Goal: Task Accomplishment & Management: Complete application form

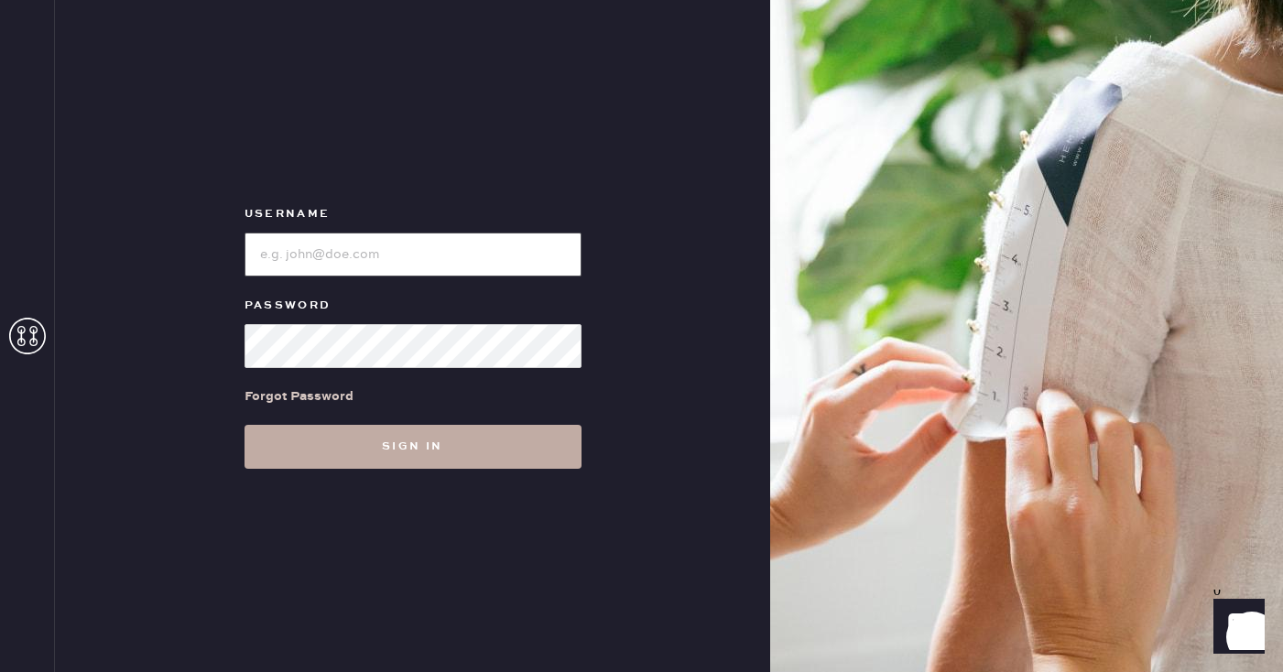
type input "sezanesanfrancisco"
click at [442, 450] on button "Sign in" at bounding box center [413, 447] width 337 height 44
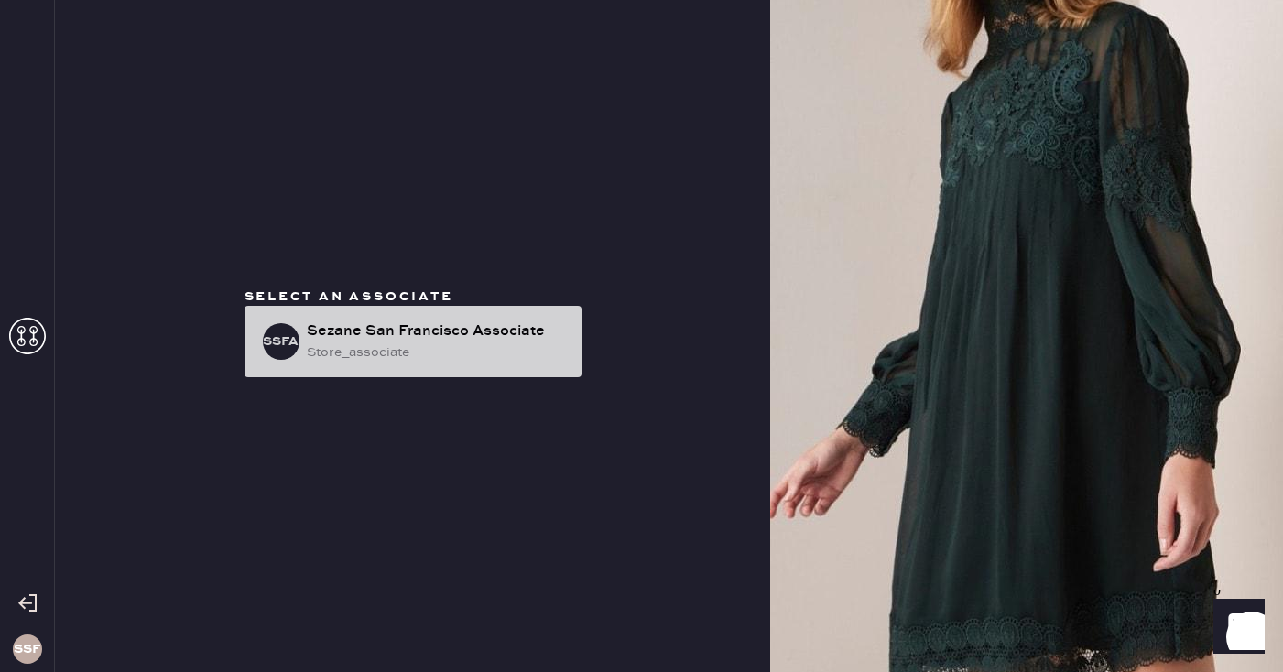
click at [450, 350] on div "store_associate" at bounding box center [437, 352] width 260 height 20
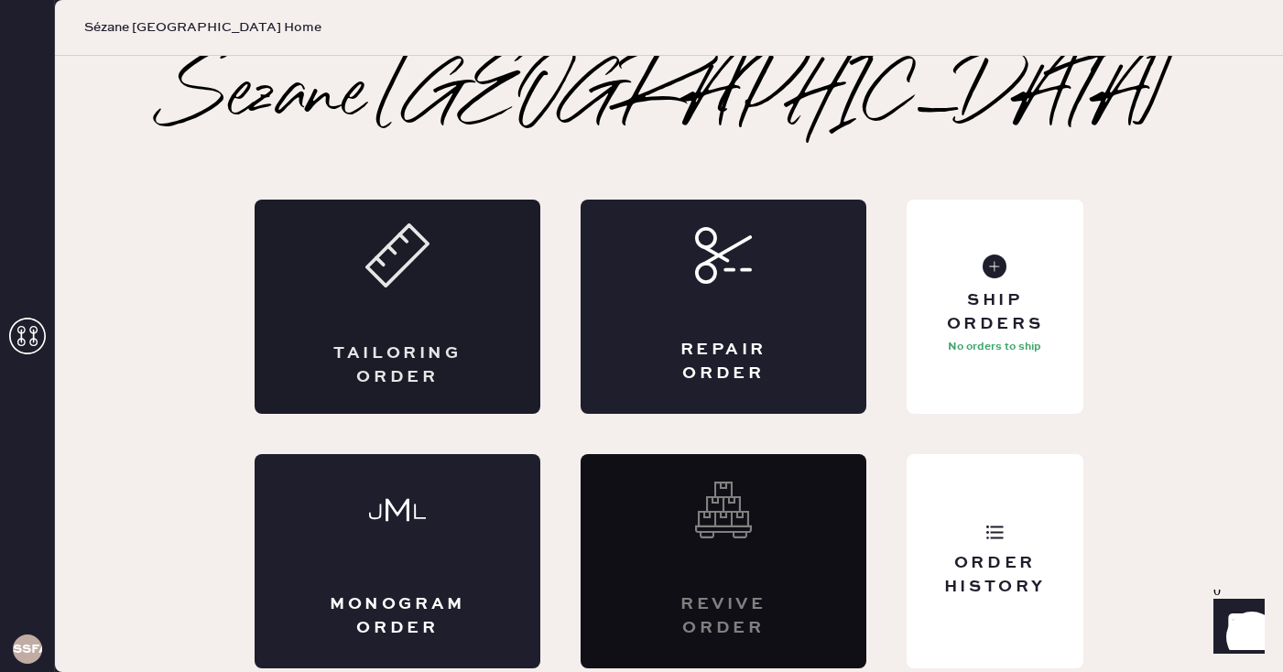
click at [434, 277] on div "Tailoring Order" at bounding box center [398, 307] width 286 height 214
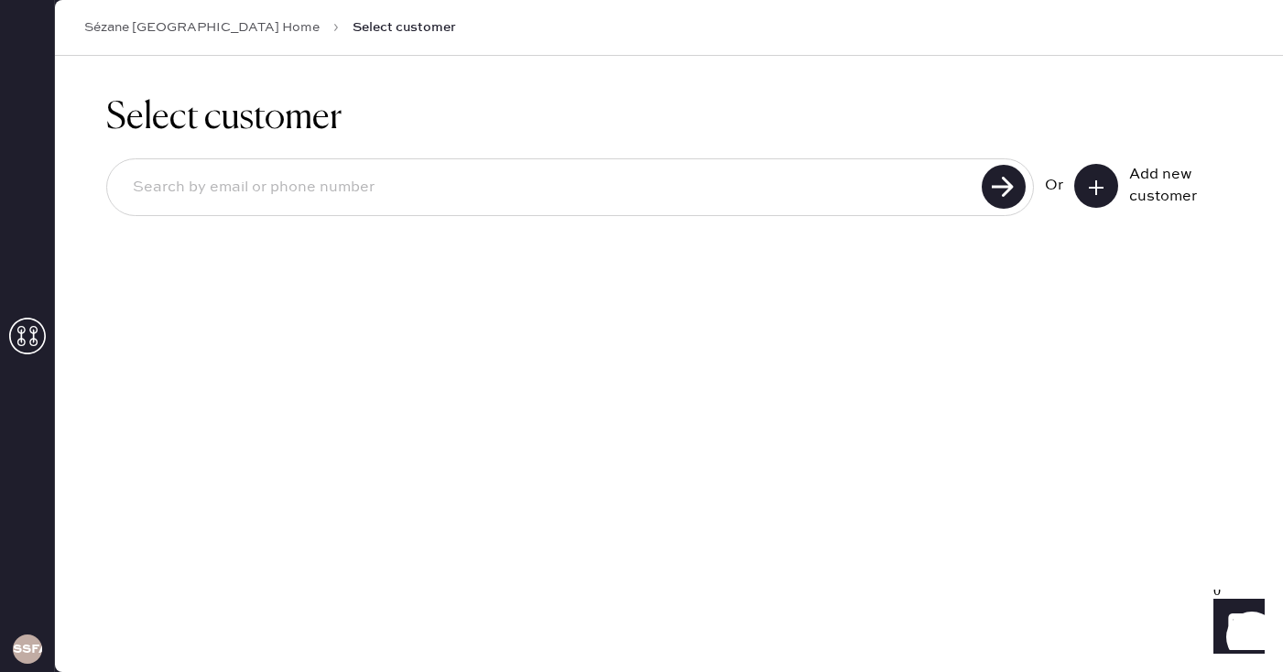
click at [799, 183] on input at bounding box center [547, 188] width 858 height 42
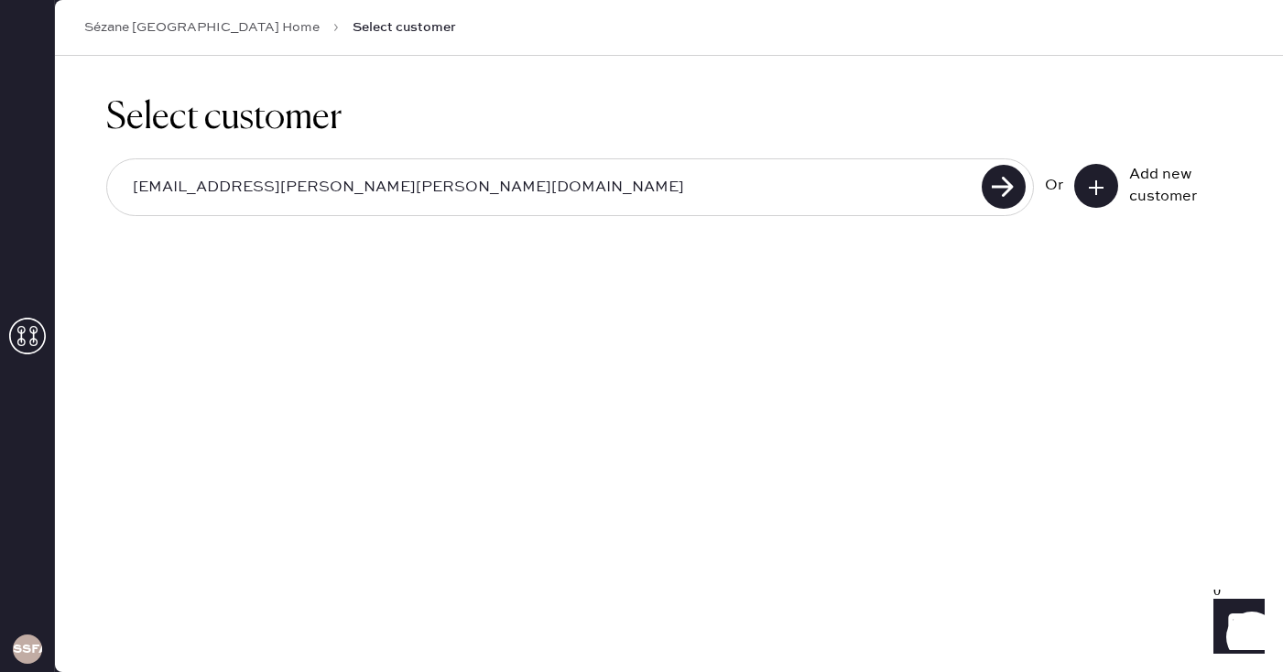
drag, startPoint x: 377, startPoint y: 184, endPoint x: 125, endPoint y: 193, distance: 252.0
click at [125, 193] on input "[EMAIL_ADDRESS][PERSON_NAME][PERSON_NAME][DOMAIN_NAME]" at bounding box center [547, 188] width 858 height 42
type input "[EMAIL_ADDRESS][PERSON_NAME][PERSON_NAME][DOMAIN_NAME]"
click at [1095, 189] on use at bounding box center [1096, 187] width 15 height 15
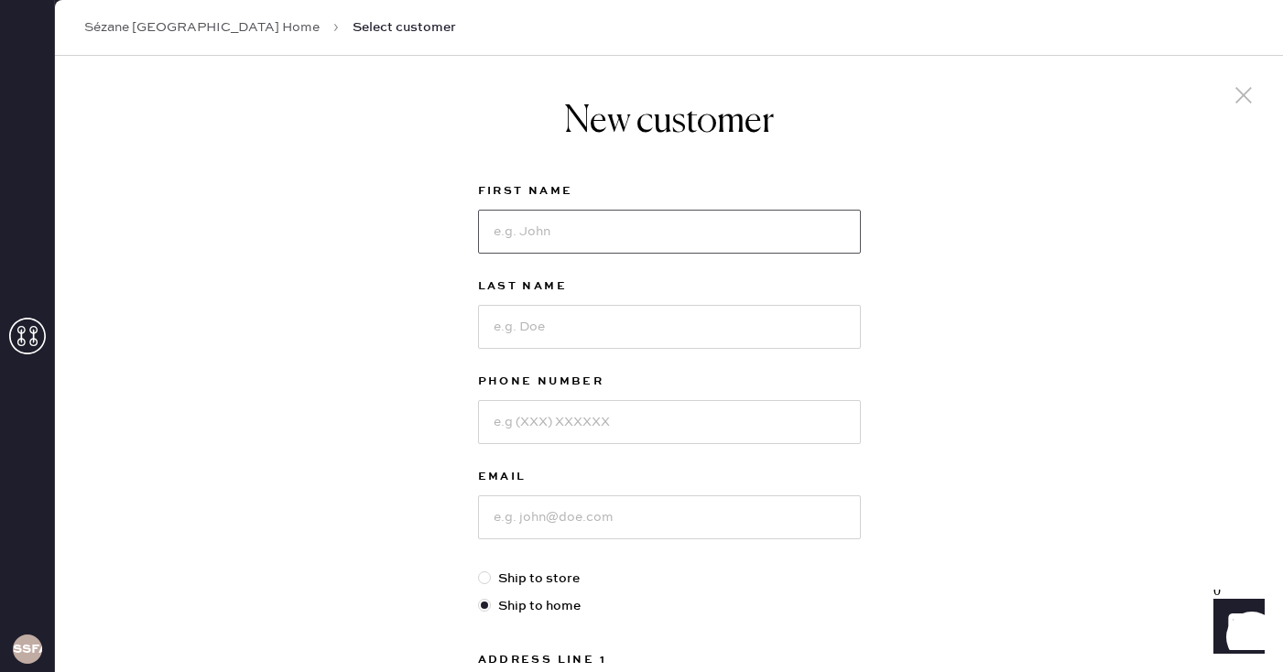
click at [742, 236] on input at bounding box center [669, 232] width 383 height 44
type input "Iva"
click at [650, 325] on input at bounding box center [669, 327] width 383 height 44
type input "[PERSON_NAME]"
click at [573, 512] on input at bounding box center [669, 517] width 383 height 44
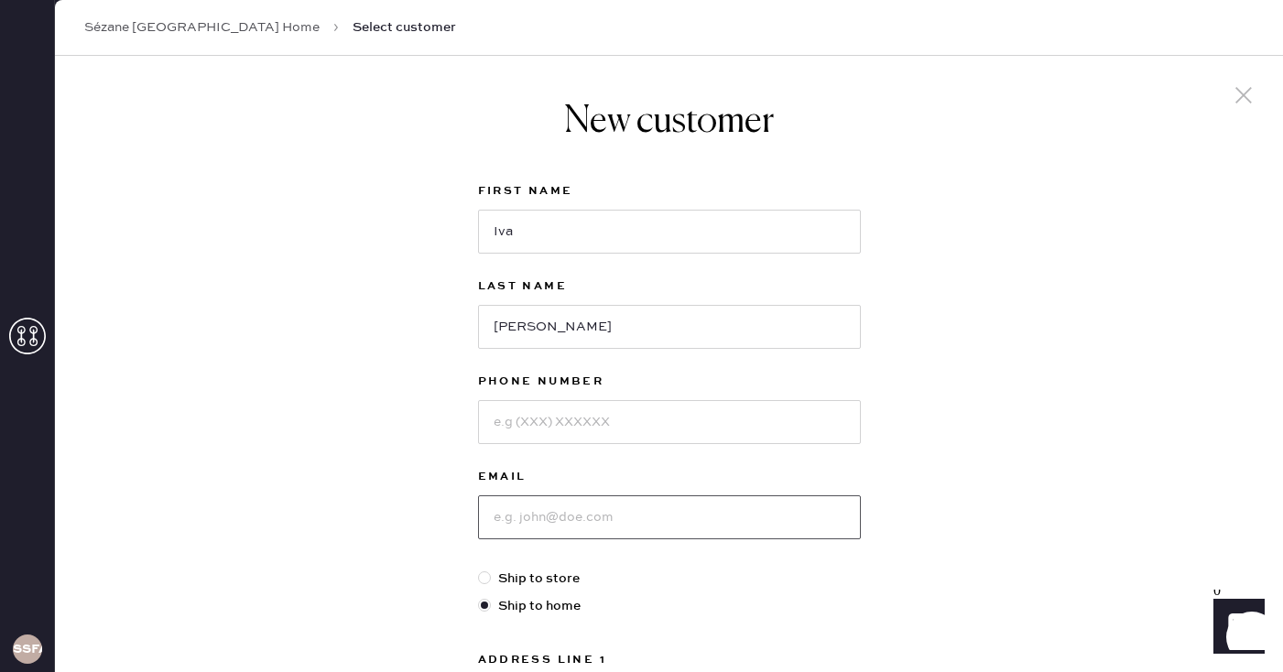
paste input "[EMAIL_ADDRESS][PERSON_NAME][PERSON_NAME][DOMAIN_NAME]"
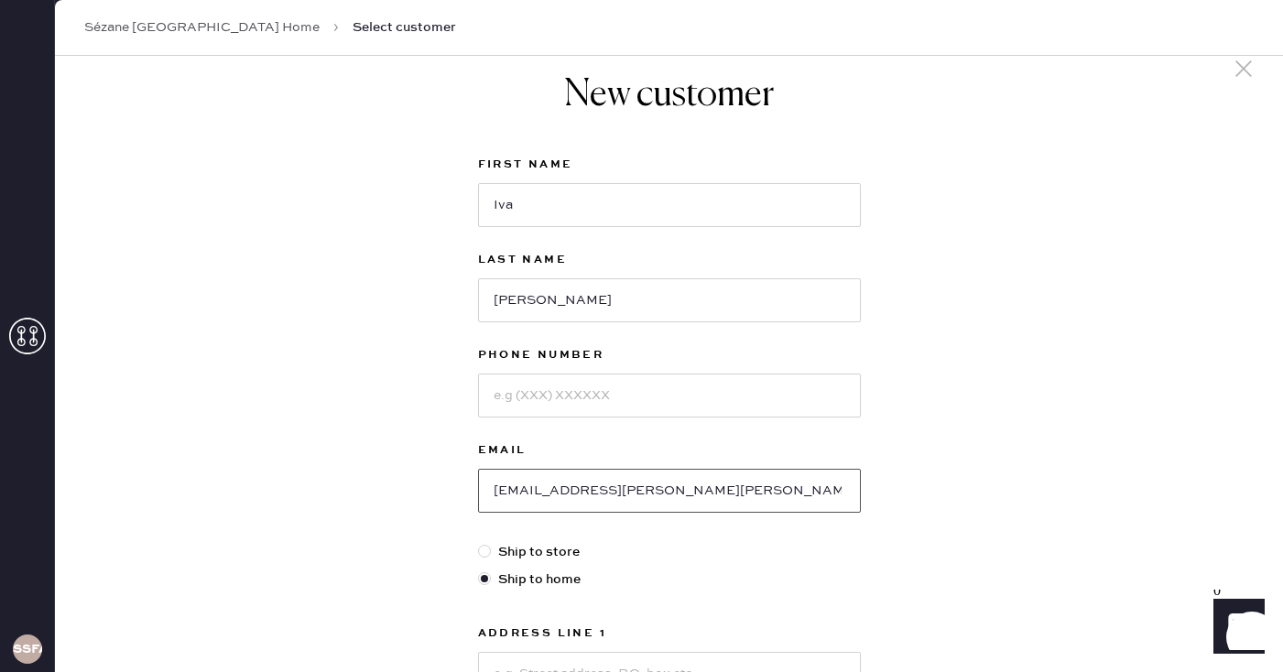
scroll to position [33, 0]
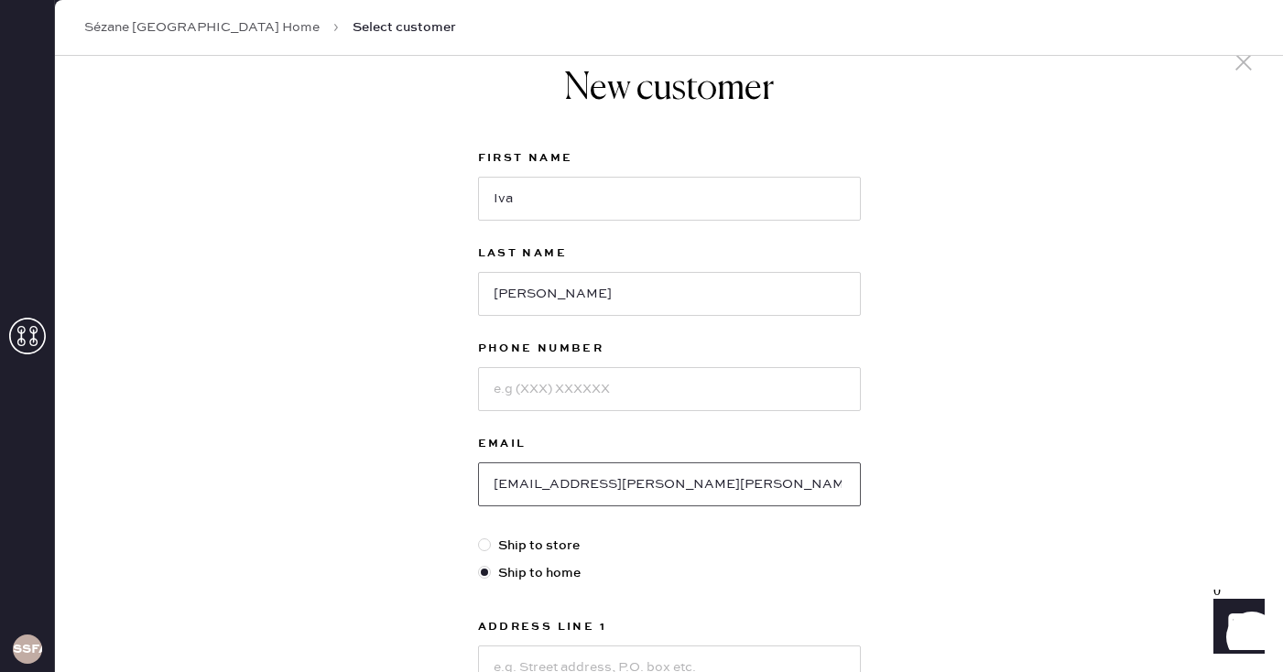
type input "[EMAIL_ADDRESS][PERSON_NAME][PERSON_NAME][DOMAIN_NAME]"
click at [622, 397] on input at bounding box center [669, 389] width 383 height 44
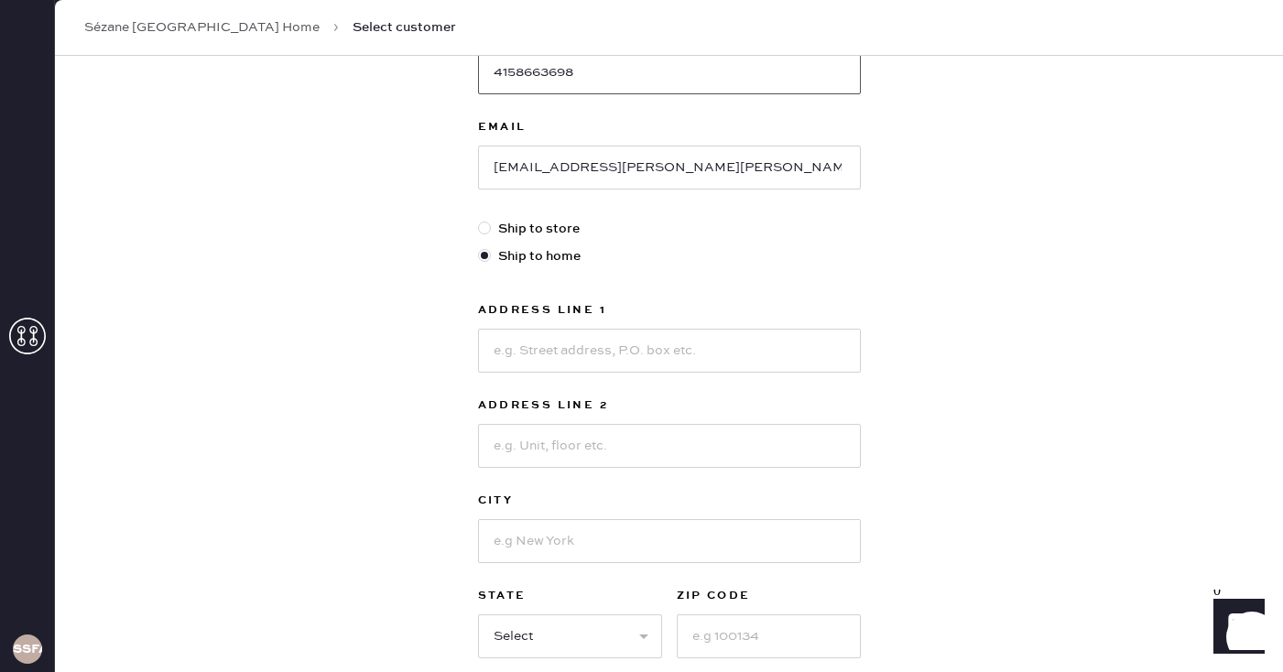
scroll to position [363, 0]
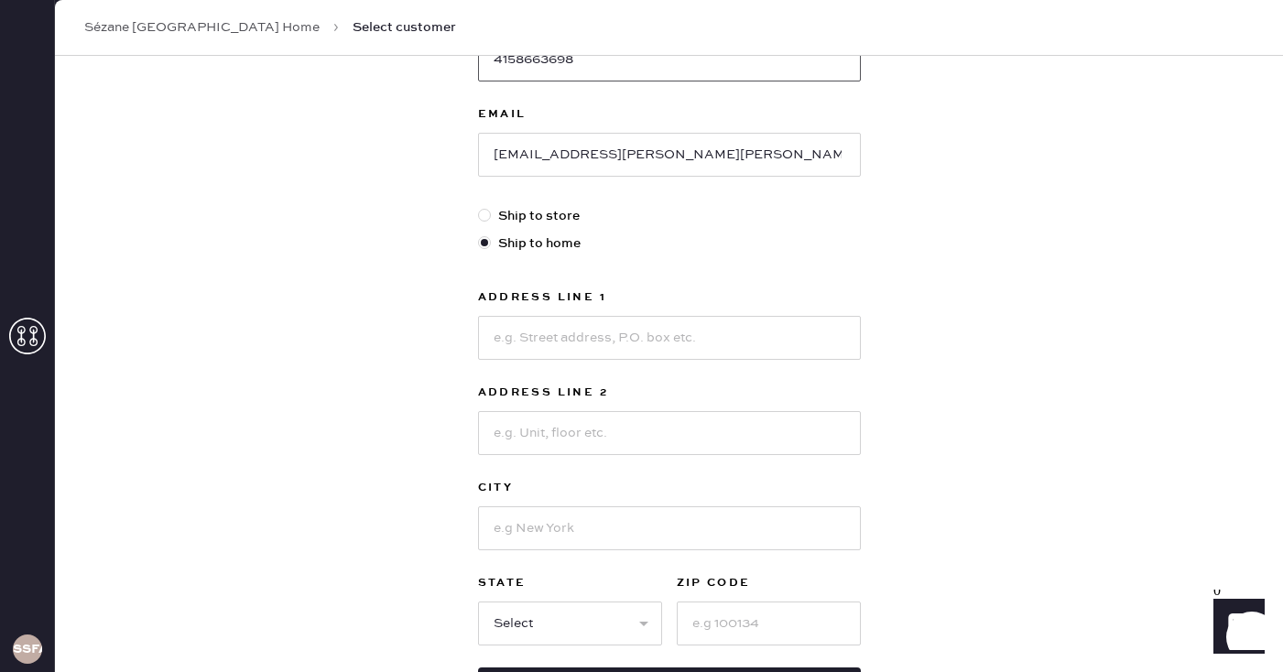
type input "4158663698"
click at [645, 341] on input at bounding box center [669, 338] width 383 height 44
type input "[STREET_ADDRESS][PERSON_NAME]"
click at [620, 421] on input at bounding box center [669, 433] width 383 height 44
type input "1/2"
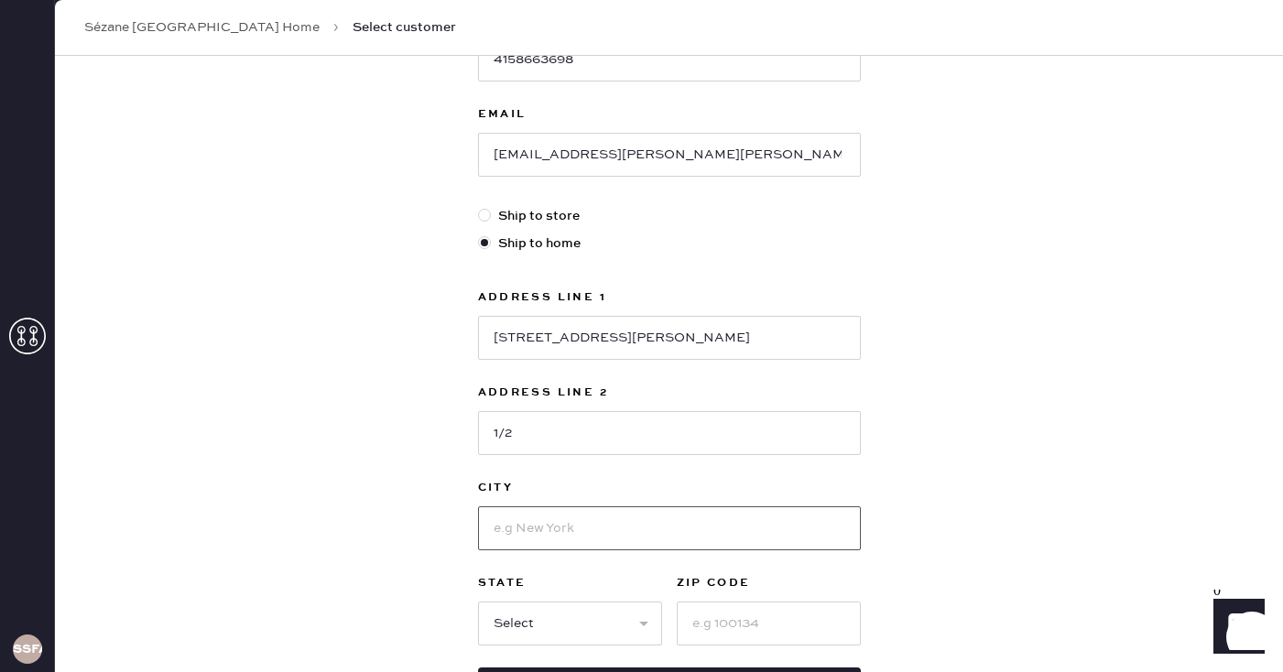
click at [550, 528] on input at bounding box center [669, 528] width 383 height 44
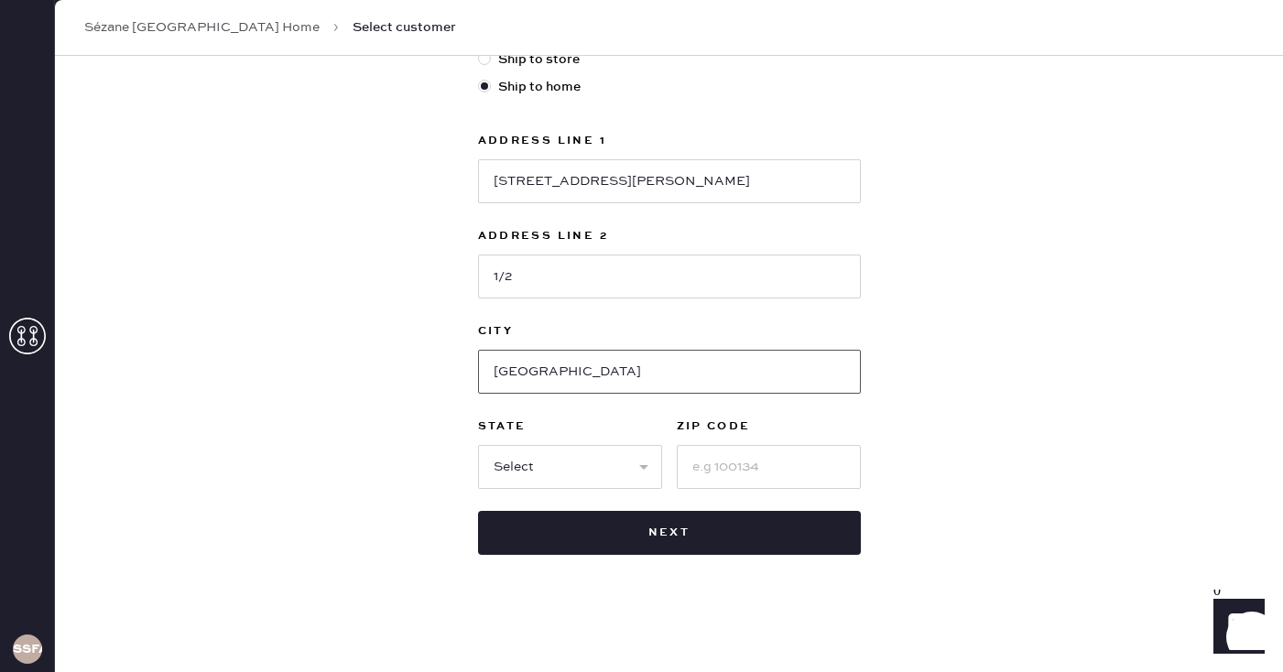
type input "[GEOGRAPHIC_DATA]"
click at [582, 459] on select "Select AK AL AR AZ CA CO CT [GEOGRAPHIC_DATA] DE FL [GEOGRAPHIC_DATA] HI [GEOGR…" at bounding box center [570, 467] width 184 height 44
select select "CA"
click at [478, 445] on select "Select AK AL AR AZ CA CO CT [GEOGRAPHIC_DATA] DE FL [GEOGRAPHIC_DATA] HI [GEOGR…" at bounding box center [570, 467] width 184 height 44
click at [709, 473] on input at bounding box center [769, 467] width 184 height 44
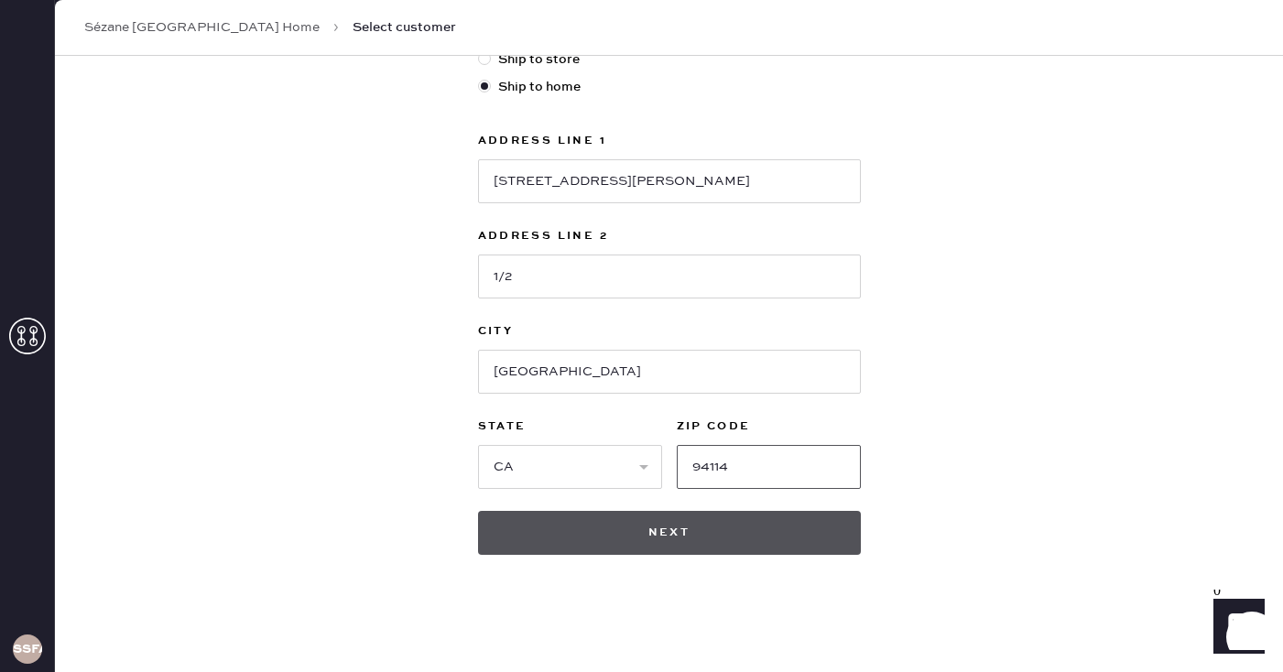
type input "94114"
click at [745, 530] on button "Next" at bounding box center [669, 533] width 383 height 44
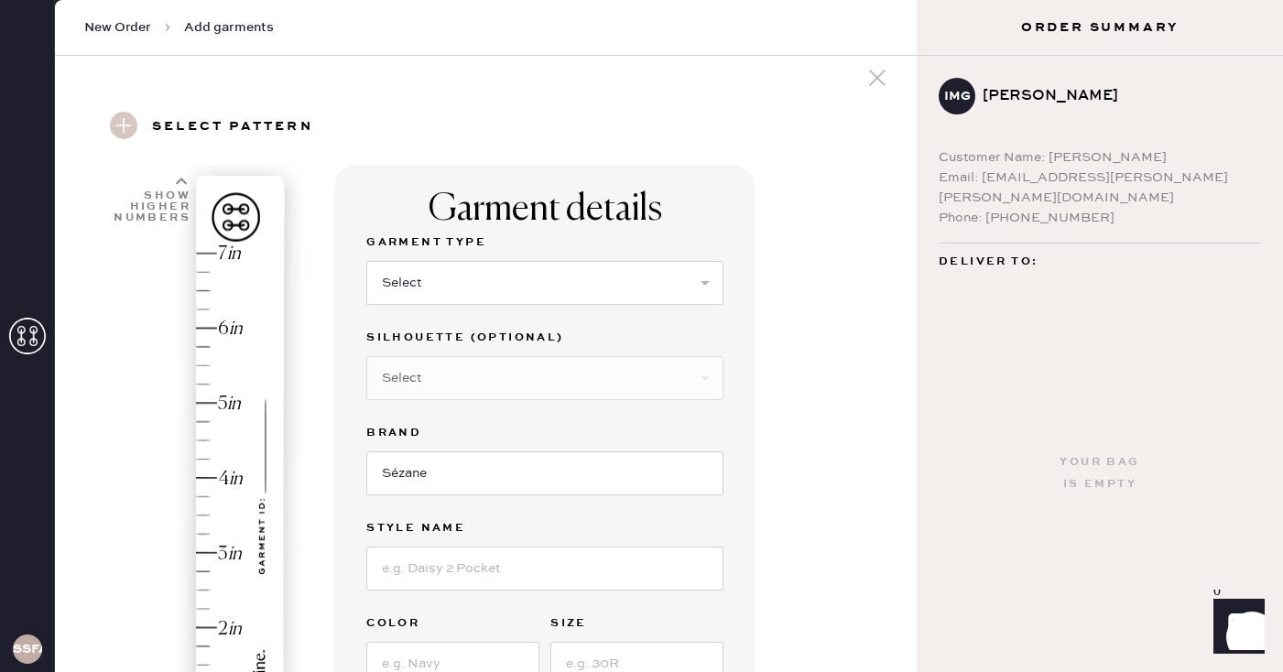
scroll to position [21, 0]
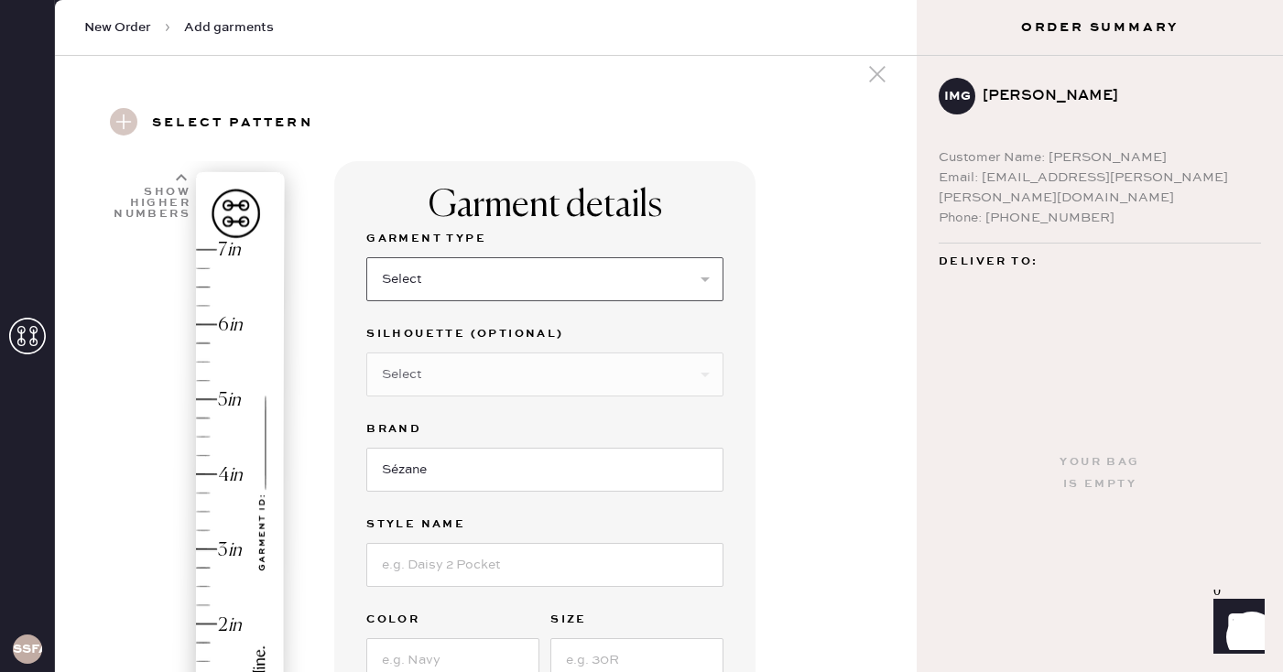
click at [603, 274] on select "Select Basic Skirt Jeans Leggings Pants Pencil Skirt Shorts Basic Sleeved Dress…" at bounding box center [544, 279] width 357 height 44
select select "4"
click at [366, 257] on select "Select Basic Skirt Jeans Leggings Pants Pencil Skirt Shorts Basic Sleeved Dress…" at bounding box center [544, 279] width 357 height 44
click at [553, 373] on select "Select Joggers Shorts Cropped Flare Boot Cut Straight Skinny Other" at bounding box center [544, 375] width 357 height 44
select select "11"
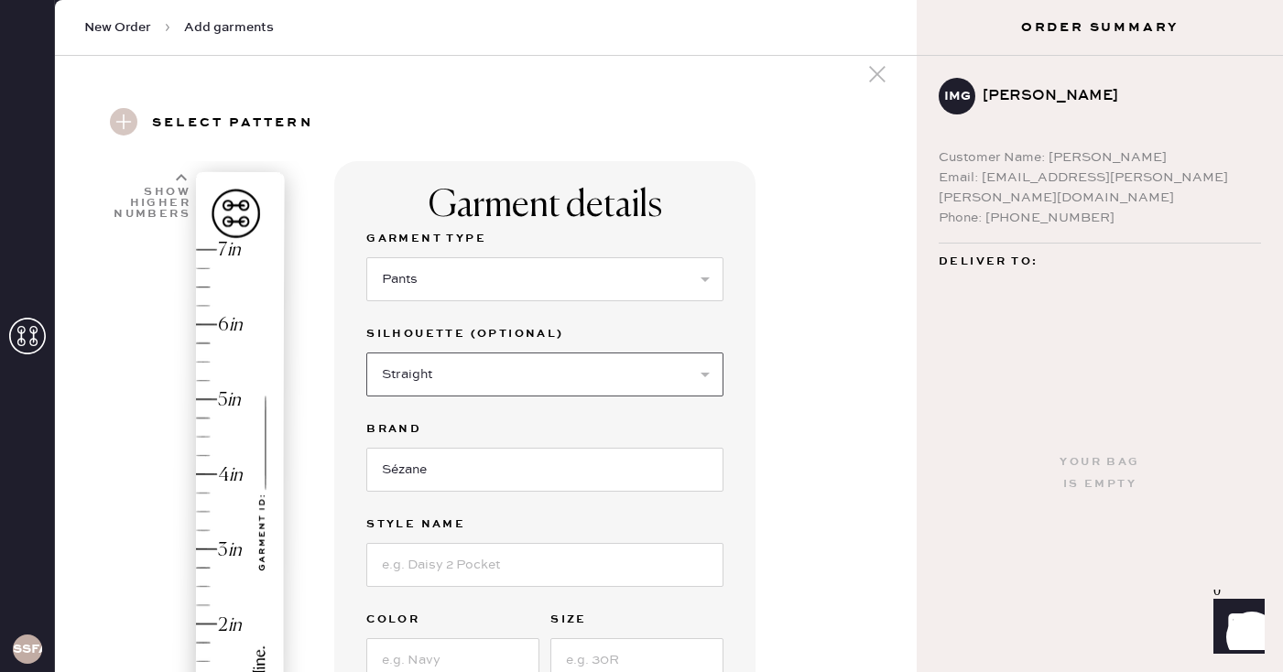
click at [366, 353] on select "Select Joggers Shorts Cropped Flare Boot Cut Straight Skinny Other" at bounding box center [544, 375] width 357 height 44
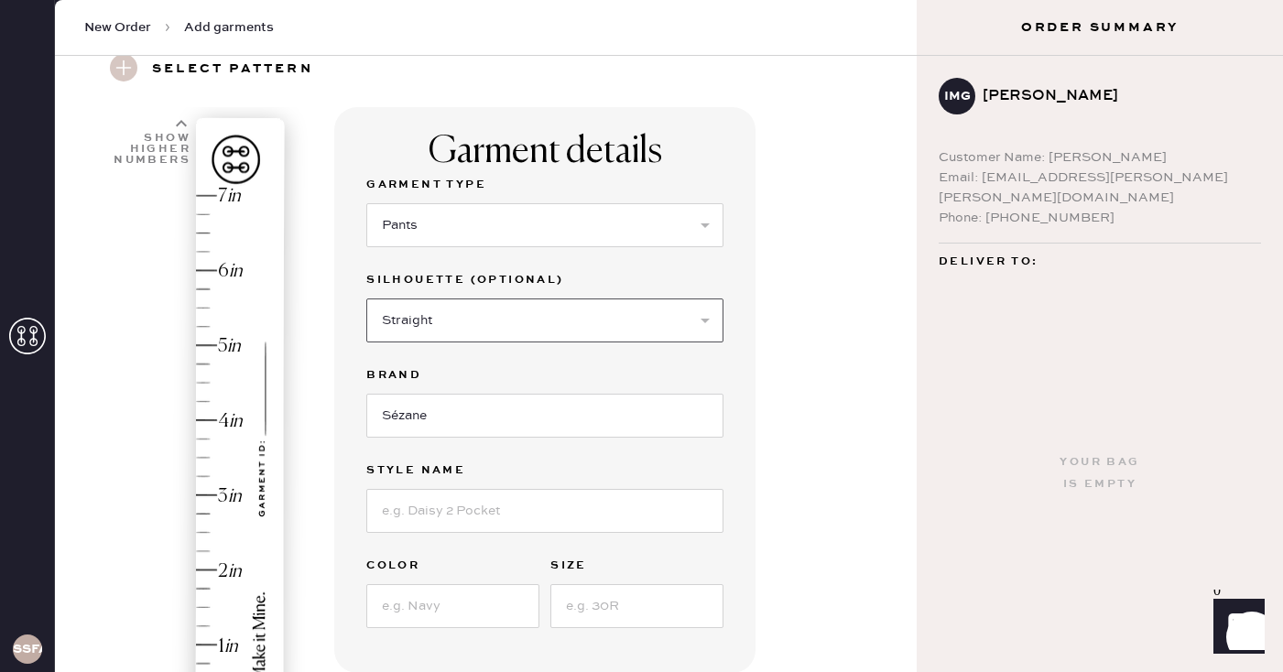
scroll to position [82, 0]
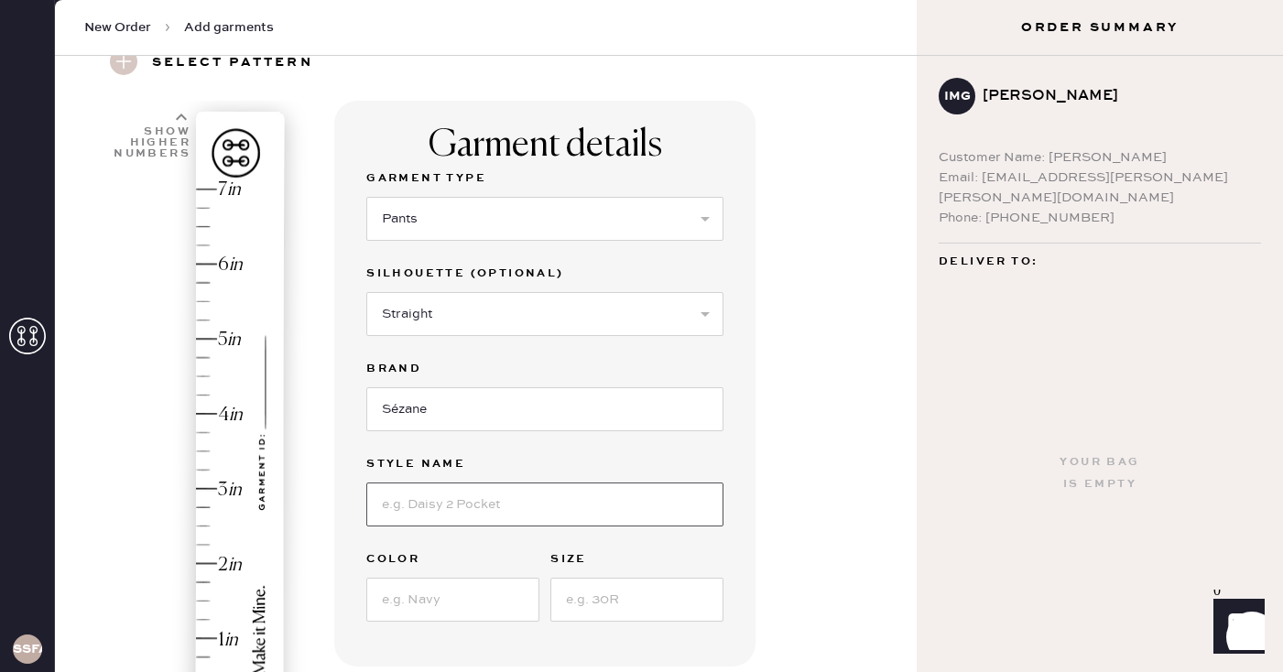
click at [523, 511] on input at bounding box center [544, 505] width 357 height 44
type input "Pantalon Loulou"
click at [466, 591] on input at bounding box center [452, 600] width 173 height 44
type input "noir"
click at [593, 605] on input at bounding box center [636, 600] width 173 height 44
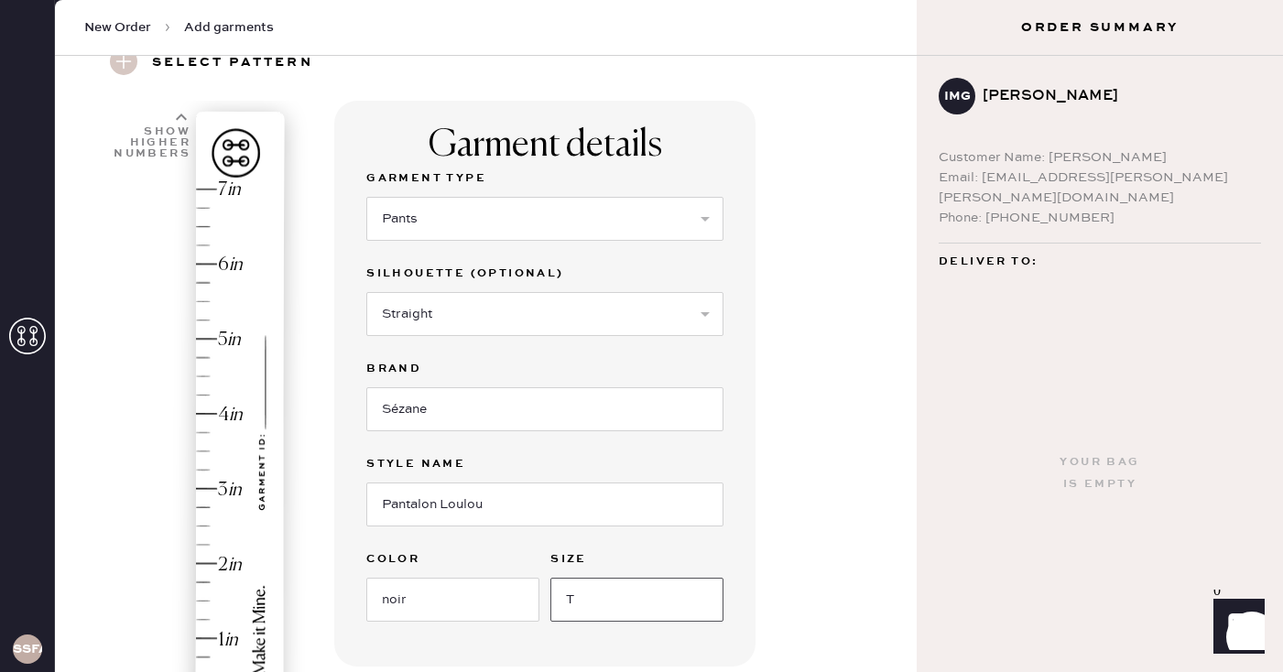
type input "T"
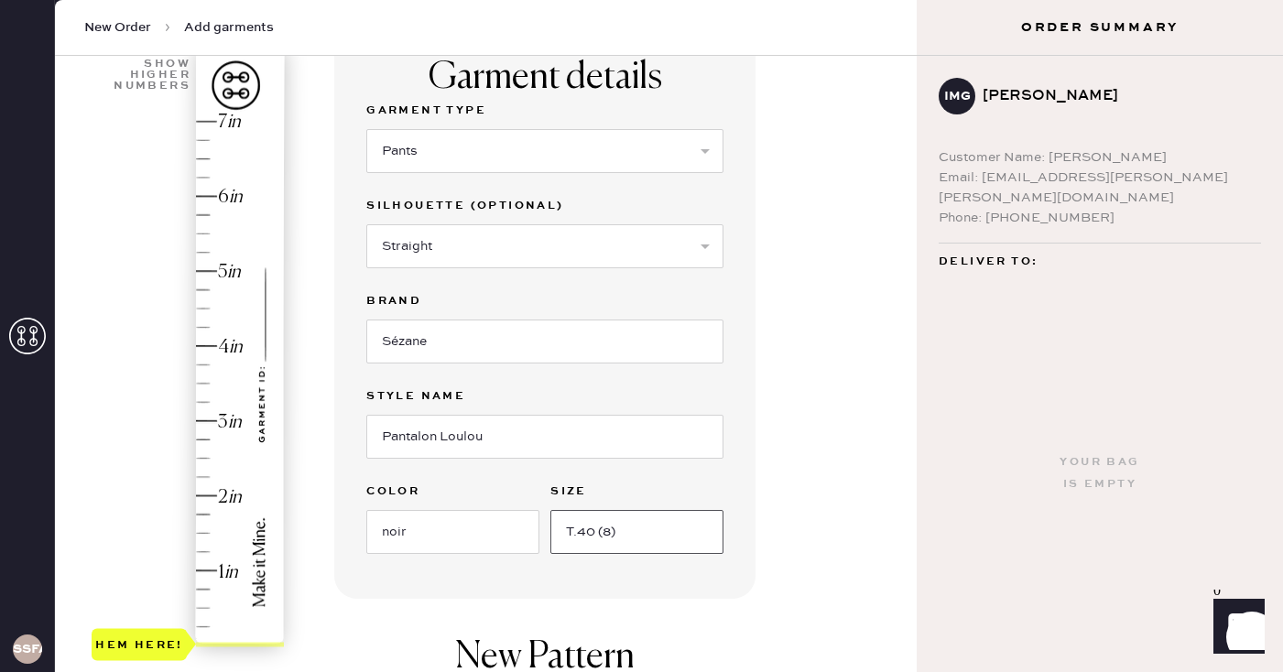
scroll to position [157, 0]
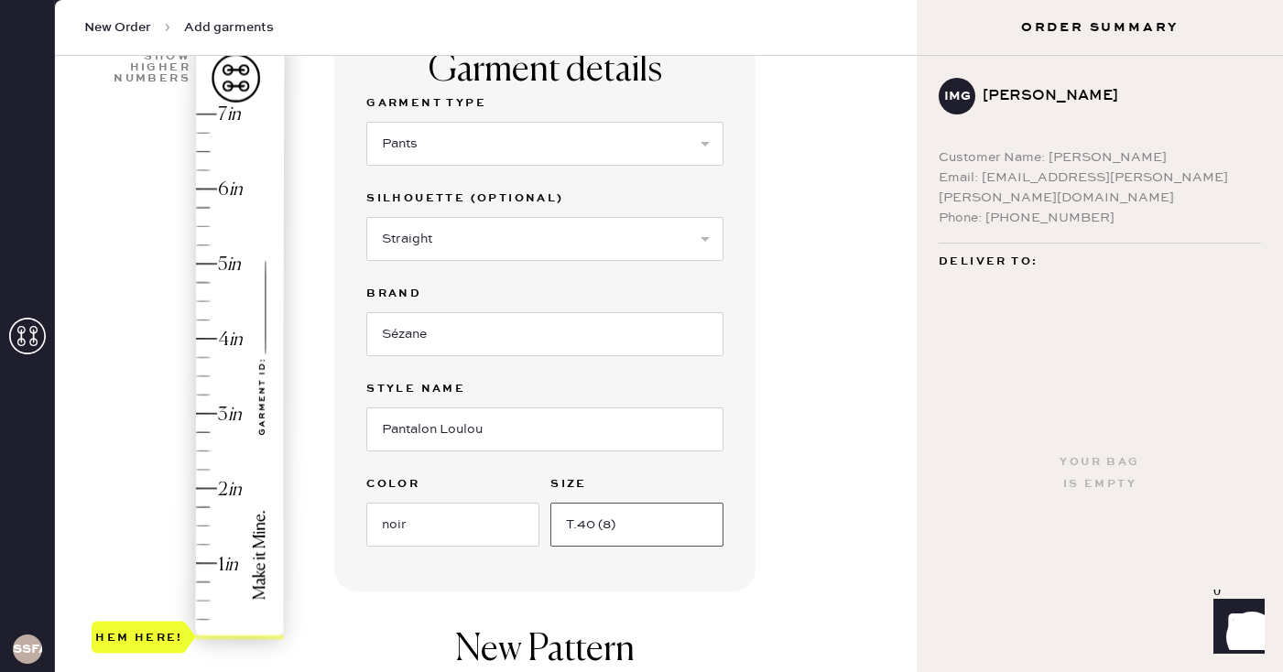
click at [603, 526] on input "T.40 (8)" at bounding box center [636, 525] width 173 height 44
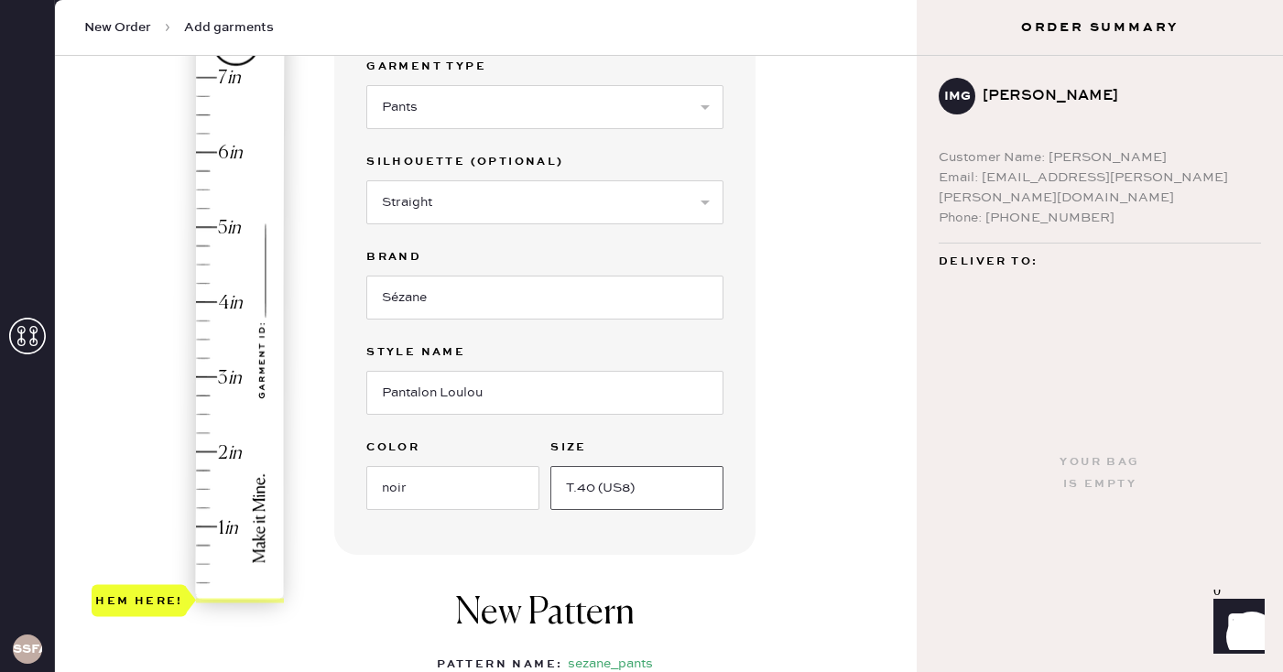
scroll to position [195, 0]
type input "T.40 (US8)"
type input "1.75"
click at [205, 467] on div "Hem here!" at bounding box center [189, 338] width 195 height 540
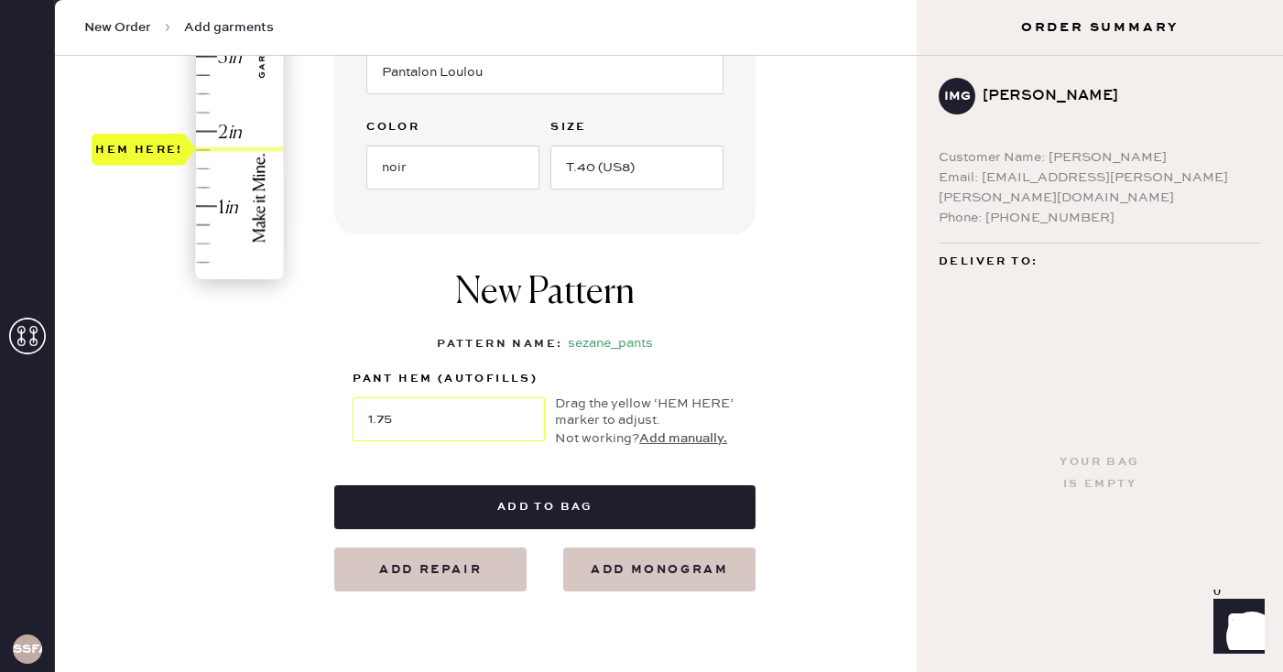
scroll to position [516, 0]
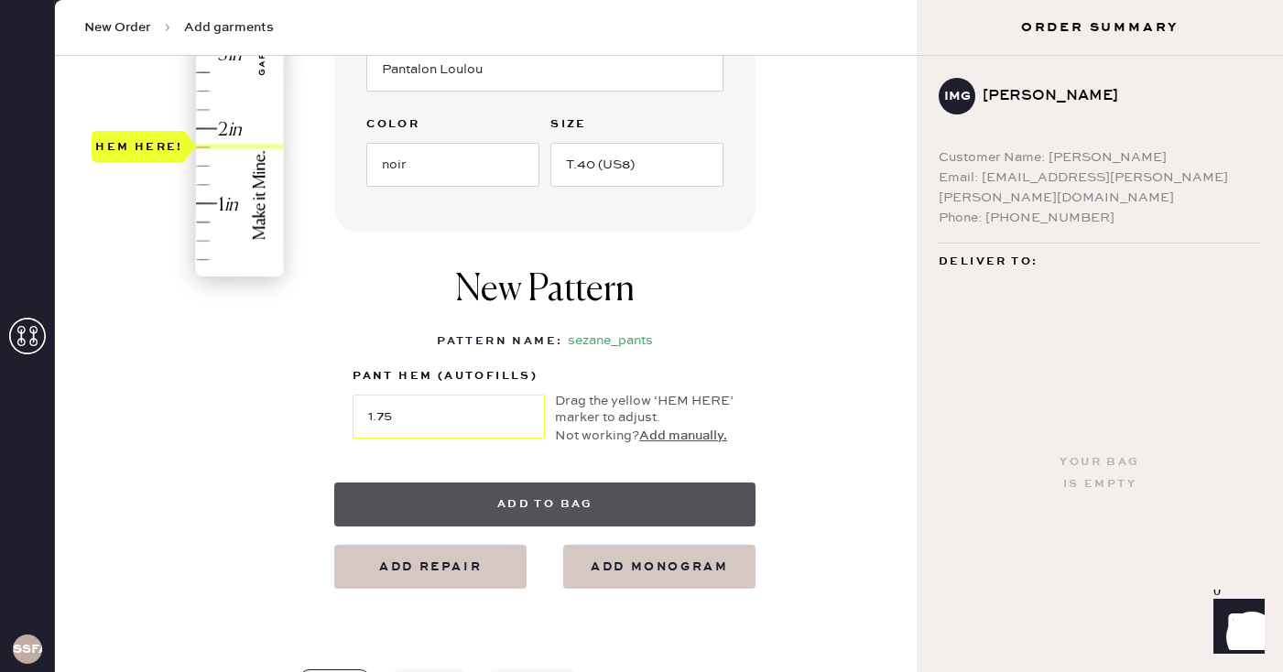
click at [661, 492] on button "Add to bag" at bounding box center [544, 505] width 421 height 44
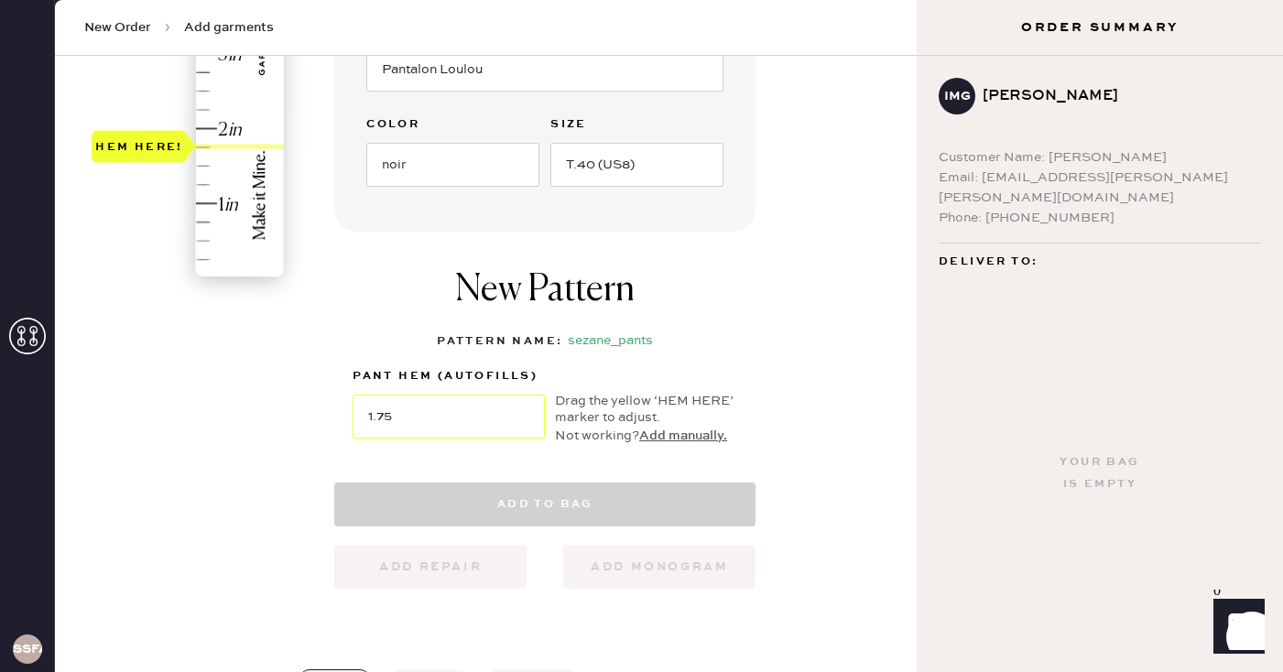
select select
select select "4"
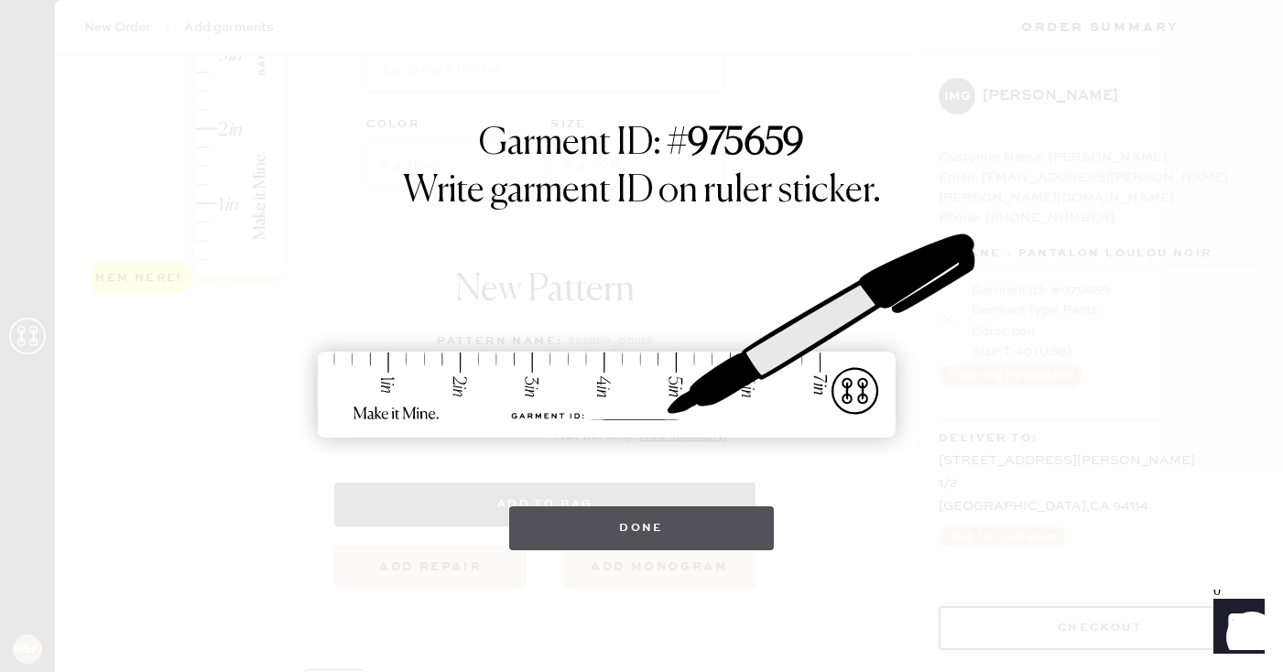
click at [649, 540] on button "Done" at bounding box center [641, 528] width 265 height 44
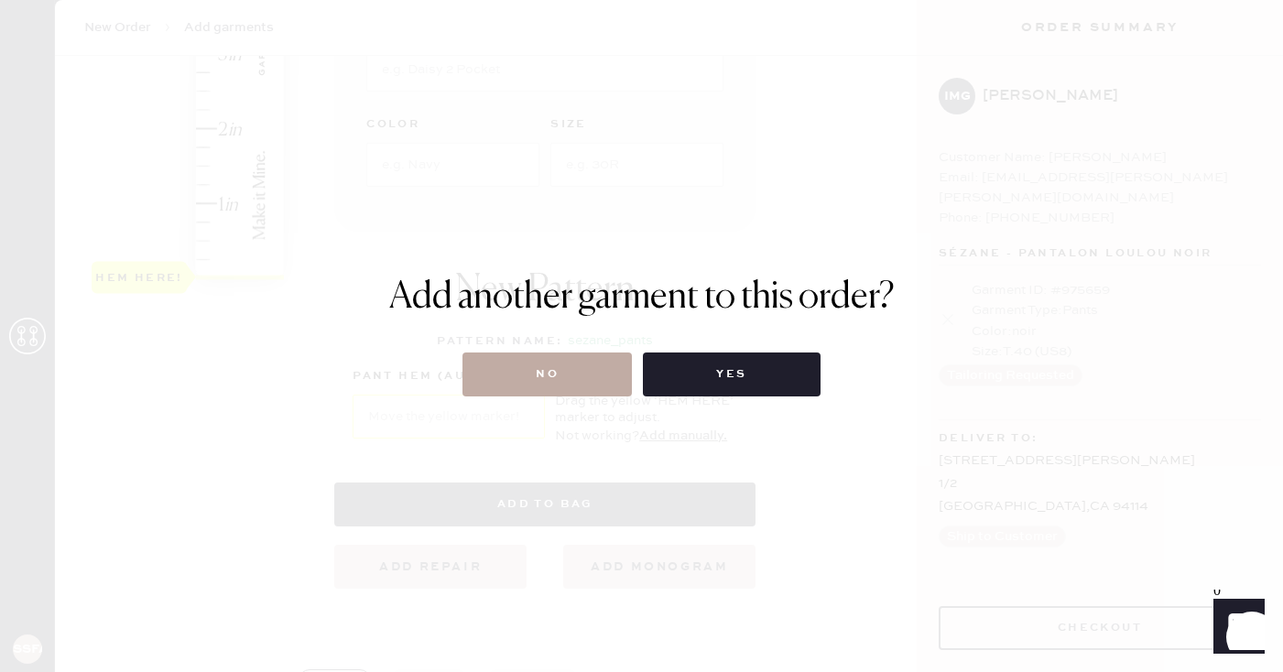
click at [526, 364] on button "No" at bounding box center [546, 375] width 169 height 44
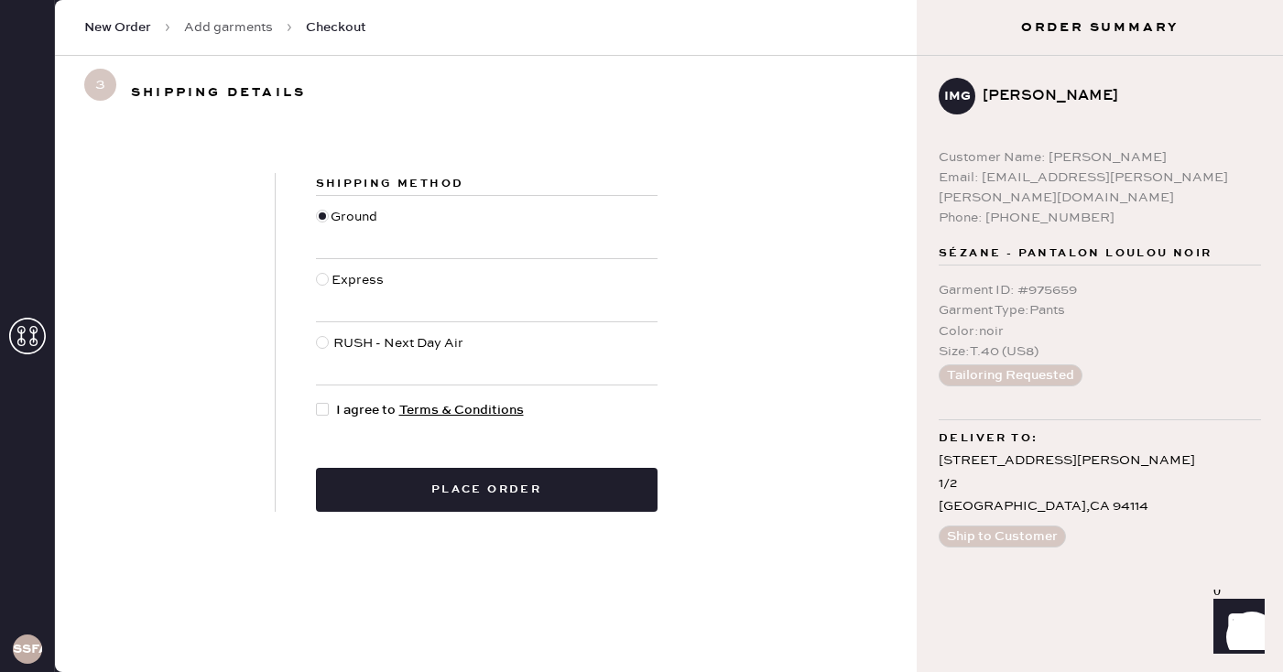
click at [324, 408] on div at bounding box center [322, 409] width 13 height 13
click at [317, 401] on input "I agree to Terms & Conditions" at bounding box center [316, 400] width 1 height 1
checkbox input "true"
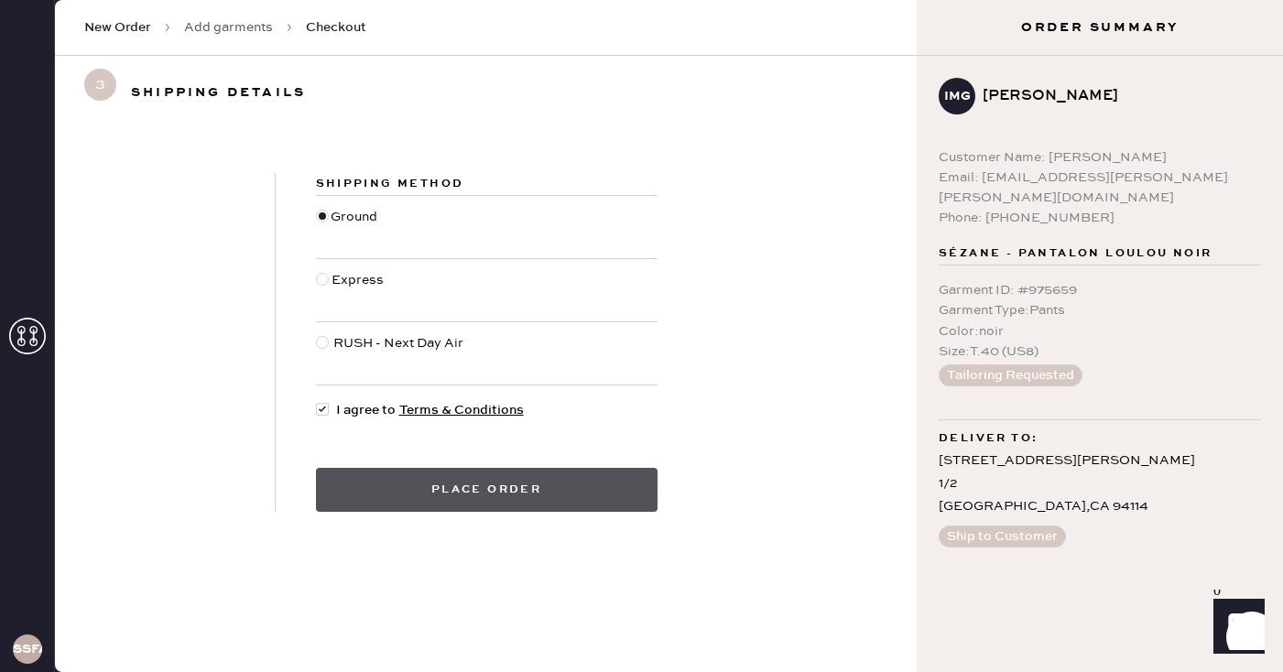
click at [522, 498] on button "Place order" at bounding box center [487, 490] width 342 height 44
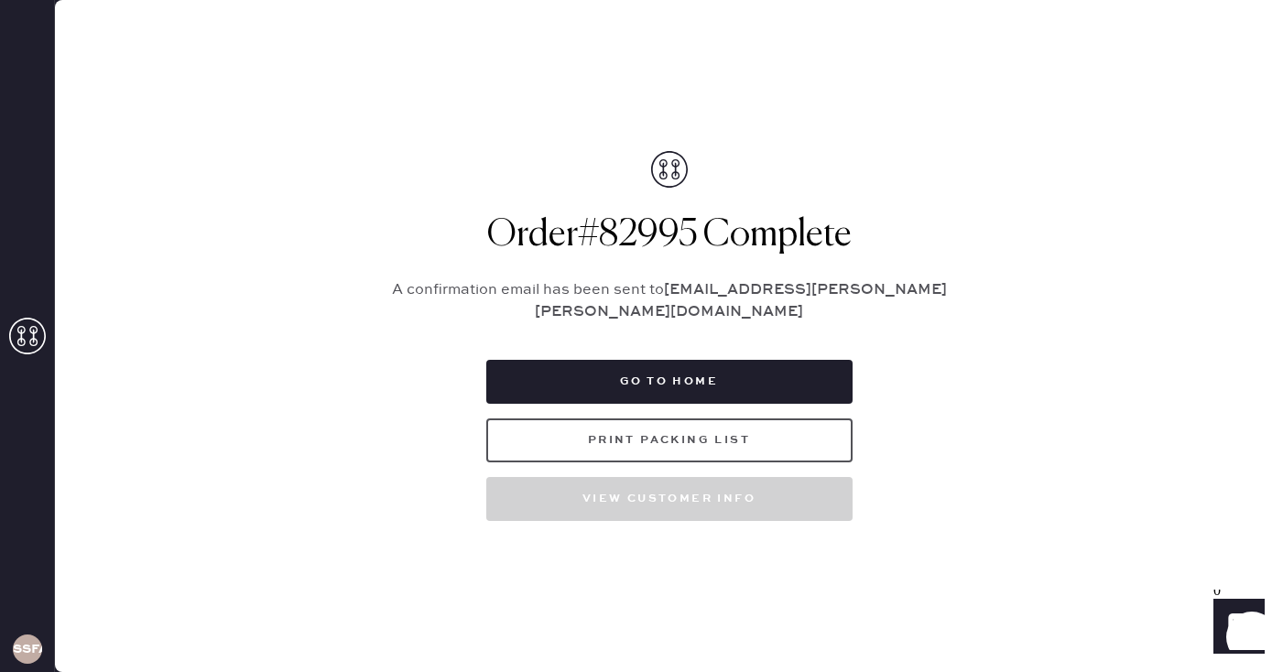
click at [774, 432] on button "Print Packing List" at bounding box center [669, 441] width 366 height 44
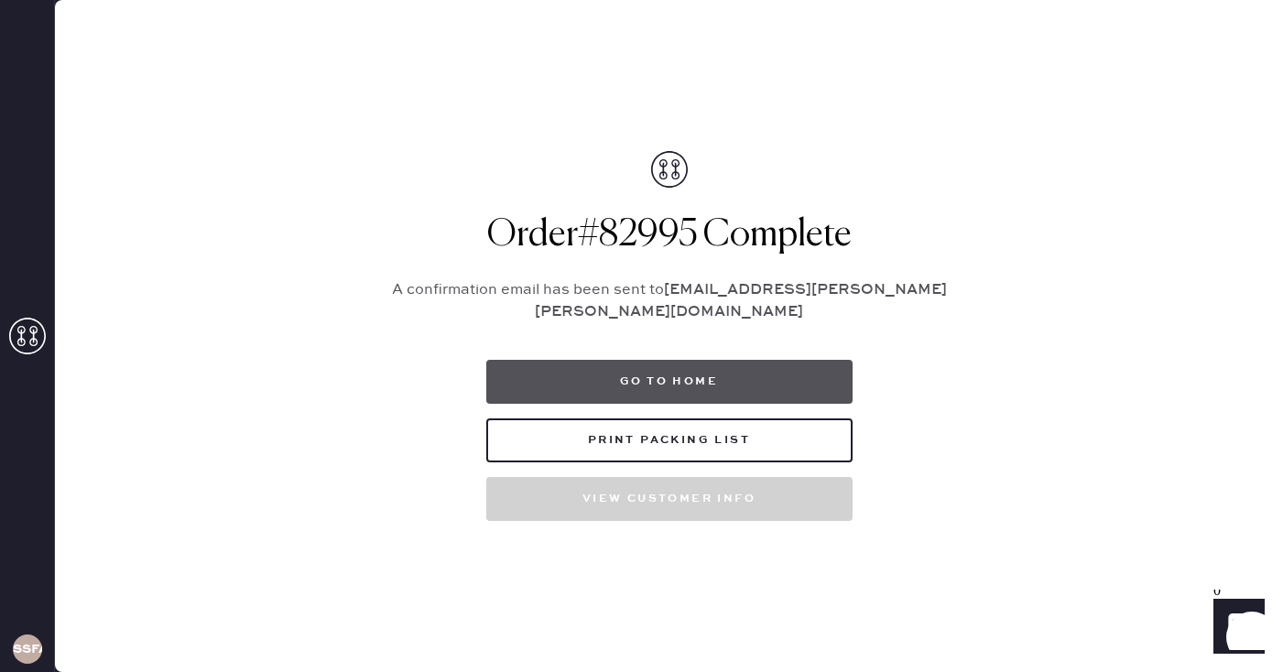
click at [668, 377] on button "Go to home" at bounding box center [669, 382] width 366 height 44
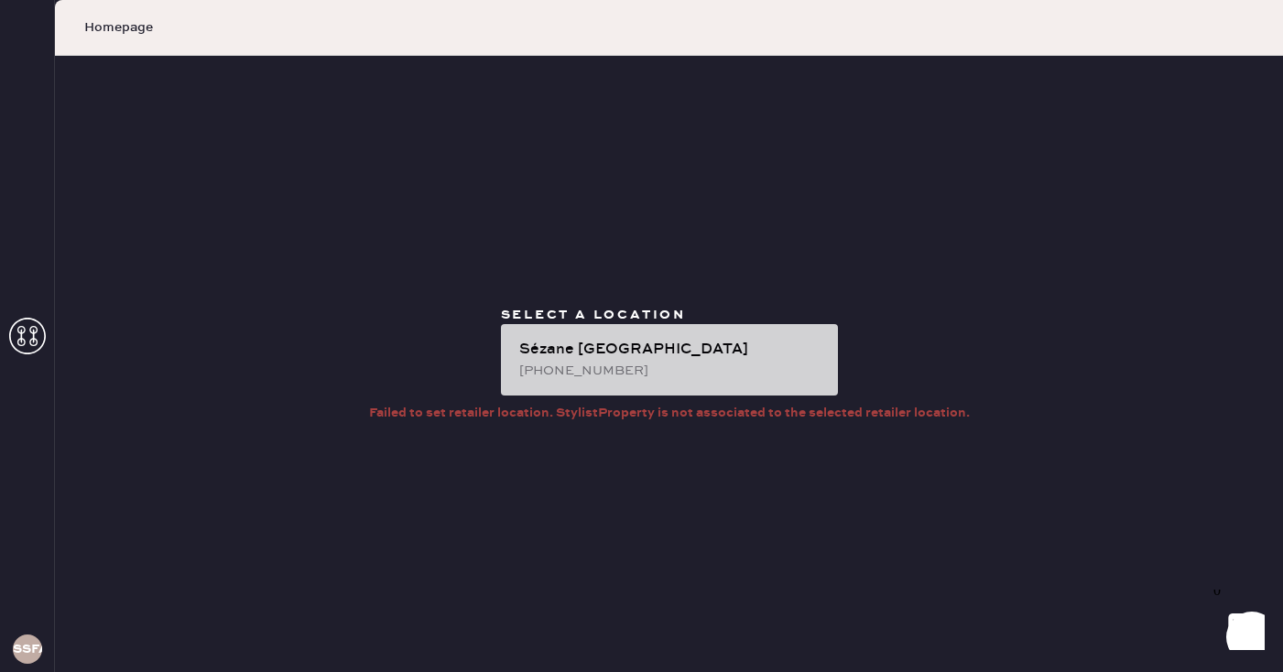
click at [687, 353] on div "Sézane [GEOGRAPHIC_DATA]" at bounding box center [671, 350] width 304 height 22
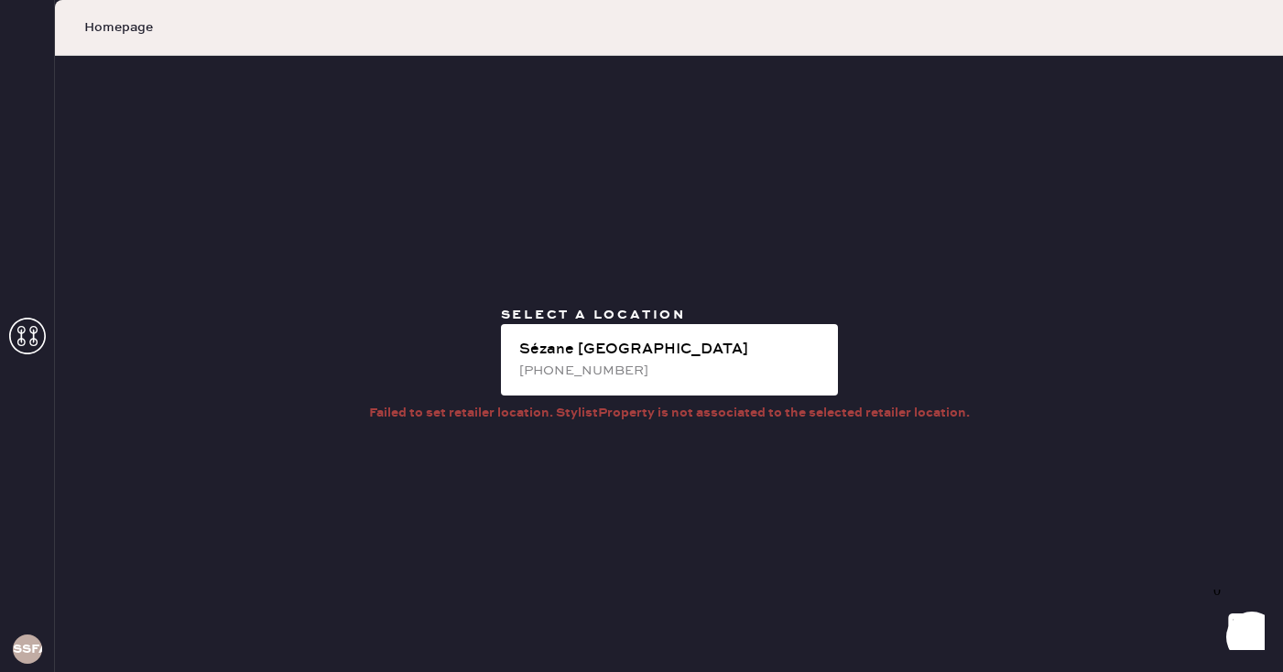
click at [35, 355] on div at bounding box center [27, 338] width 37 height 40
click at [32, 335] on use at bounding box center [27, 336] width 37 height 37
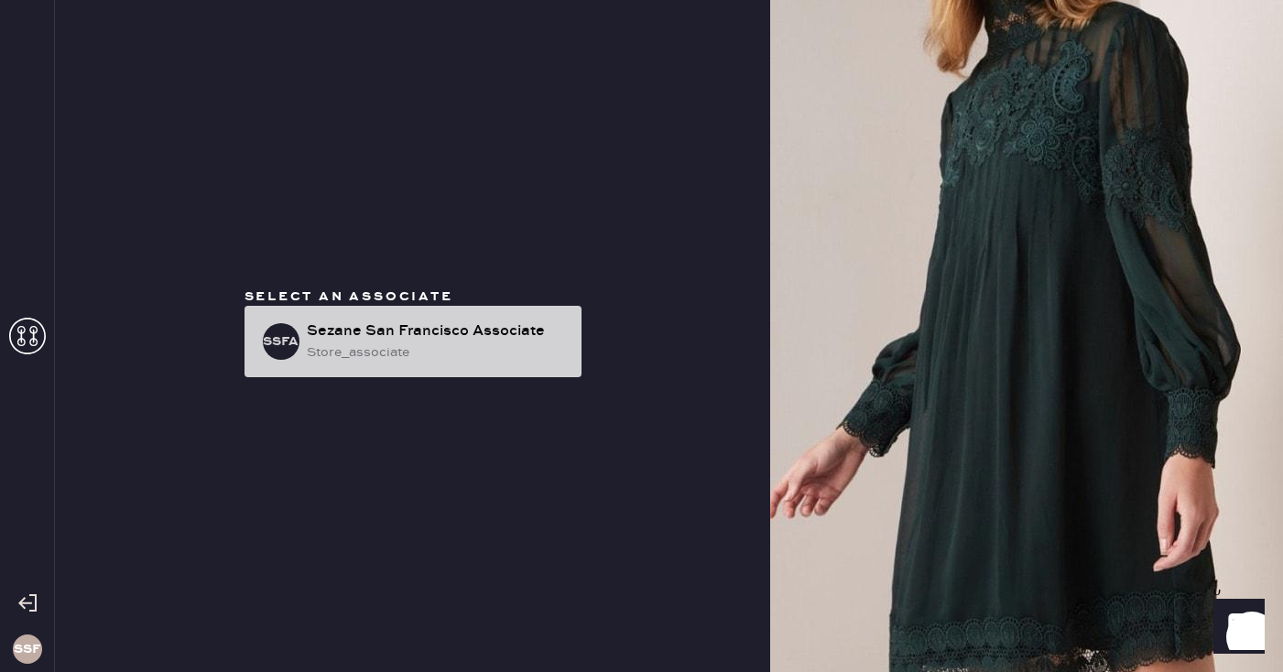
click at [395, 350] on div "store_associate" at bounding box center [437, 352] width 260 height 20
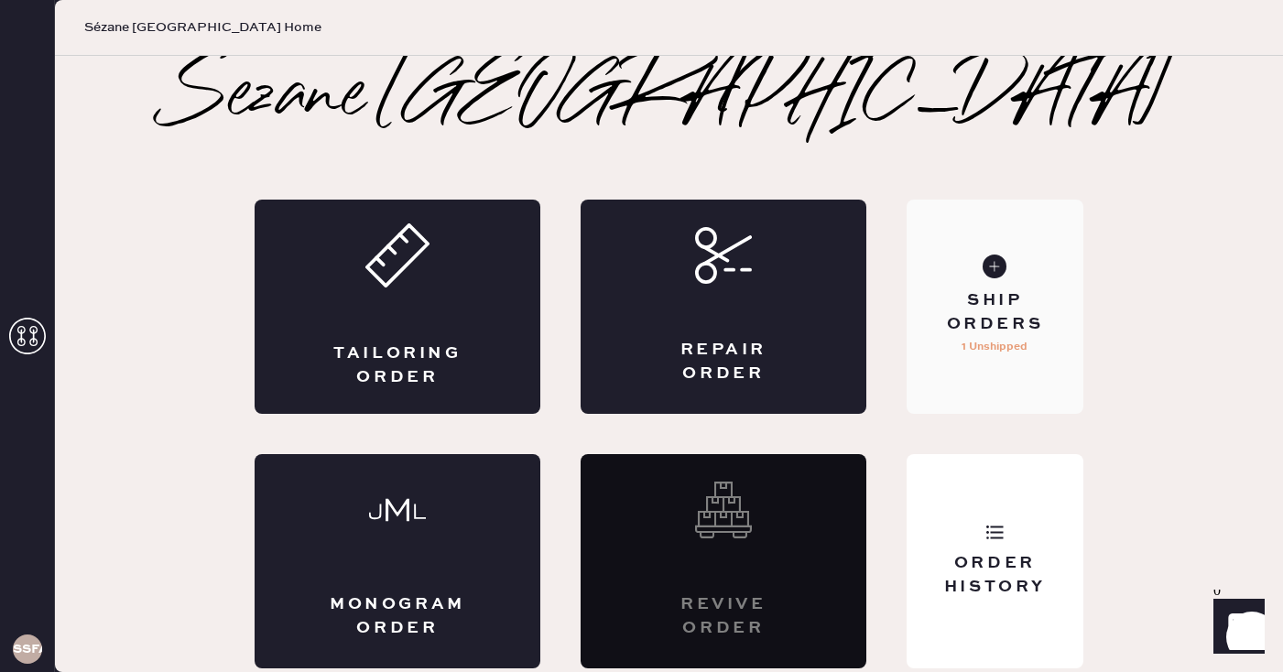
click at [1008, 349] on p "1 Unshipped" at bounding box center [995, 347] width 66 height 22
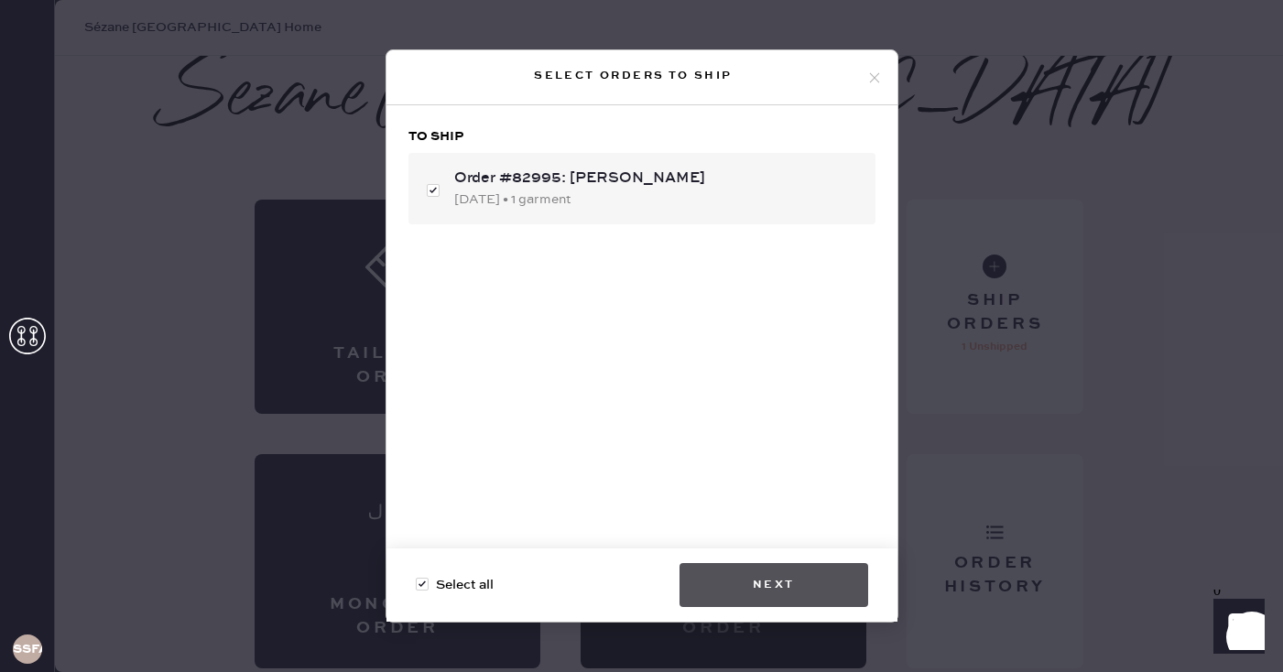
click at [812, 570] on button "Next" at bounding box center [773, 585] width 189 height 44
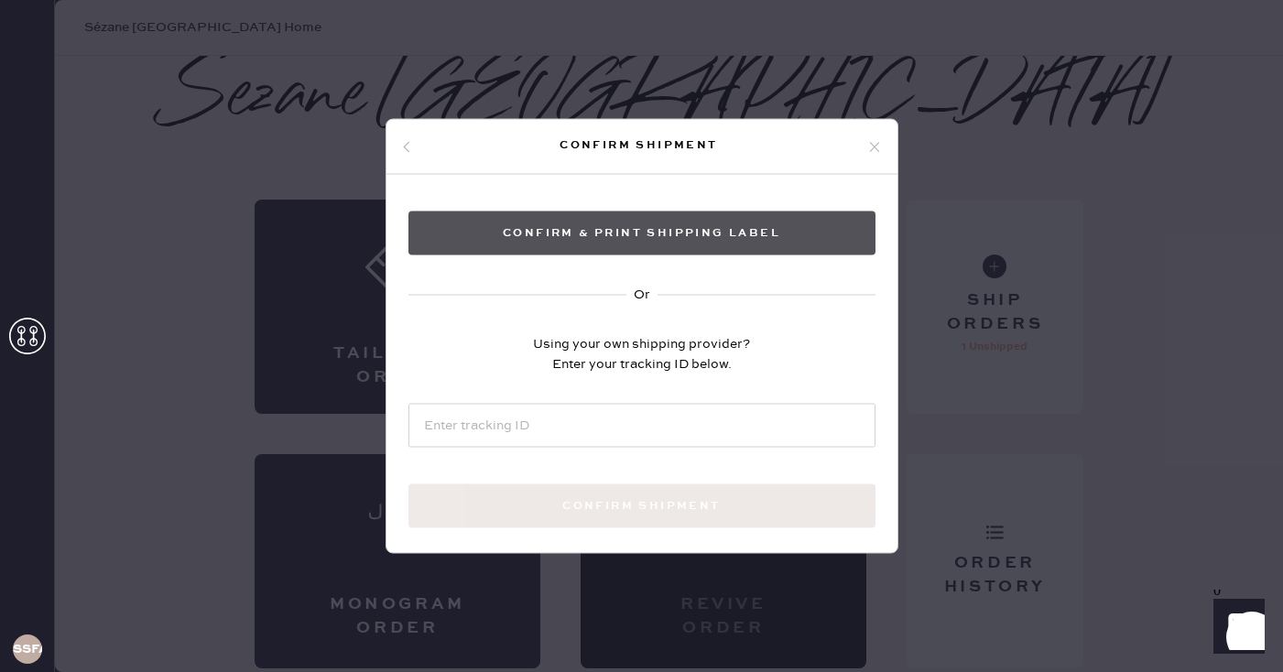
click at [745, 235] on button "Confirm & Print shipping label" at bounding box center [641, 234] width 467 height 44
